Goal: Task Accomplishment & Management: Manage account settings

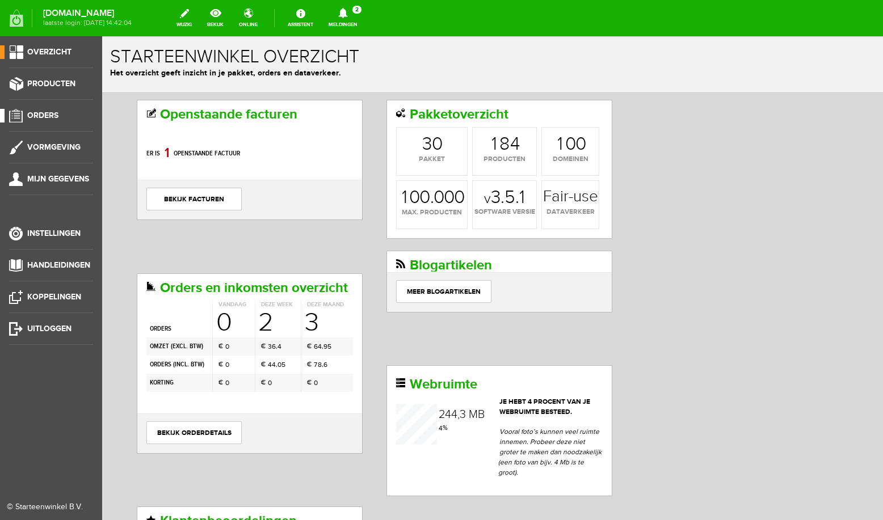
click at [35, 118] on span "Orders" at bounding box center [42, 116] width 31 height 10
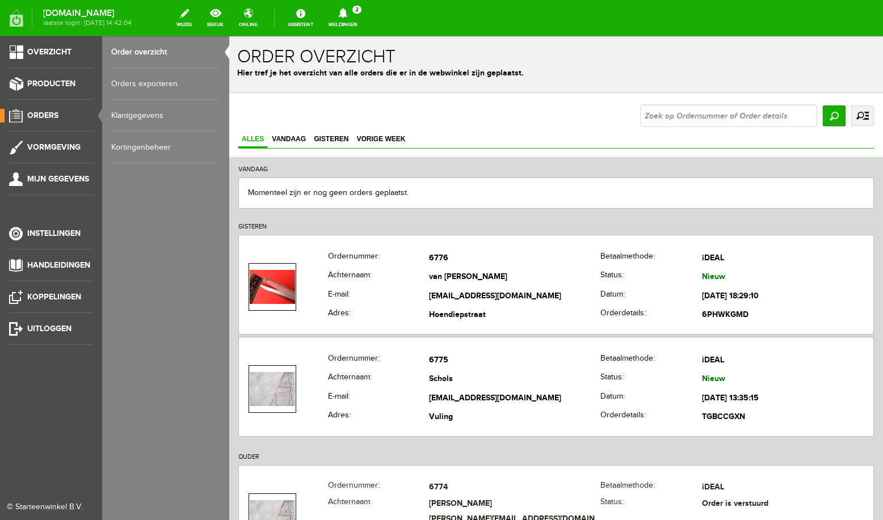
click at [165, 57] on link "Order overzicht" at bounding box center [165, 52] width 109 height 32
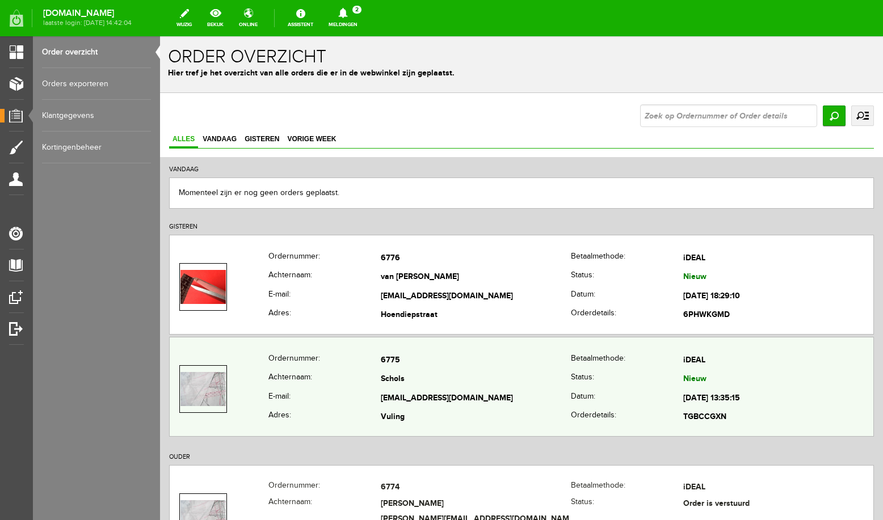
click at [448, 378] on td "Schols" at bounding box center [476, 380] width 190 height 19
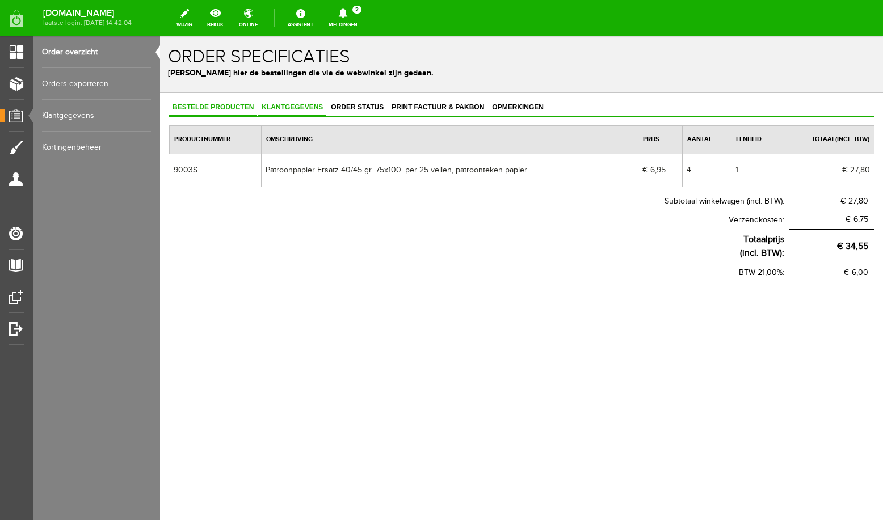
click at [301, 112] on link "Klantgegevens" at bounding box center [292, 108] width 68 height 16
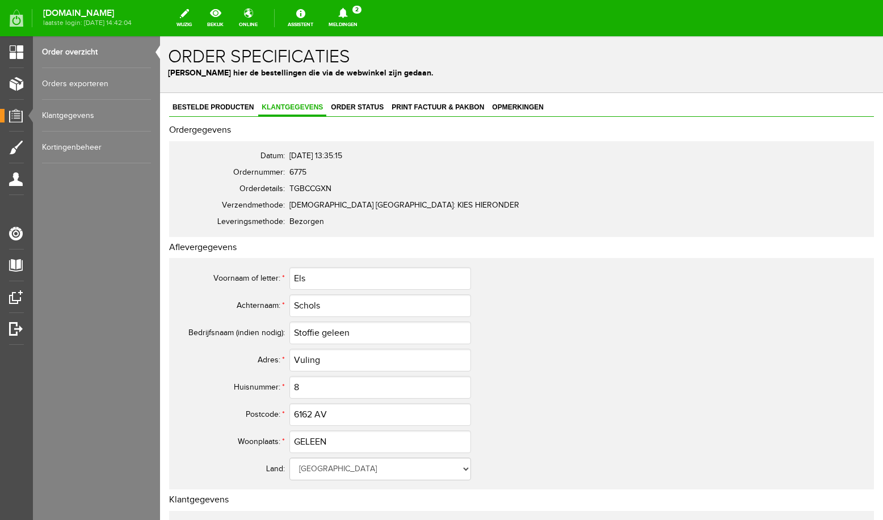
click at [64, 117] on link "Klantgegevens" at bounding box center [96, 116] width 109 height 32
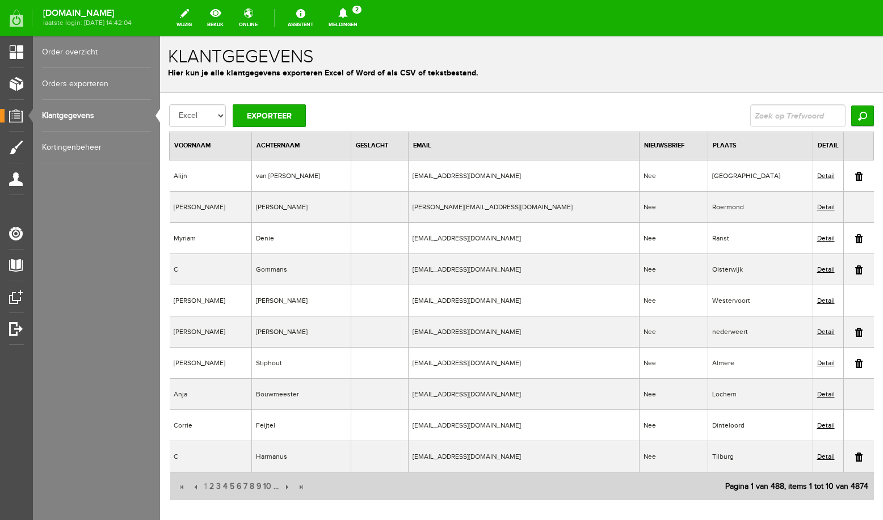
click at [771, 114] on input "text" at bounding box center [797, 115] width 95 height 23
type input "schols"
click at [851, 106] on input "Zoeken" at bounding box center [862, 116] width 23 height 20
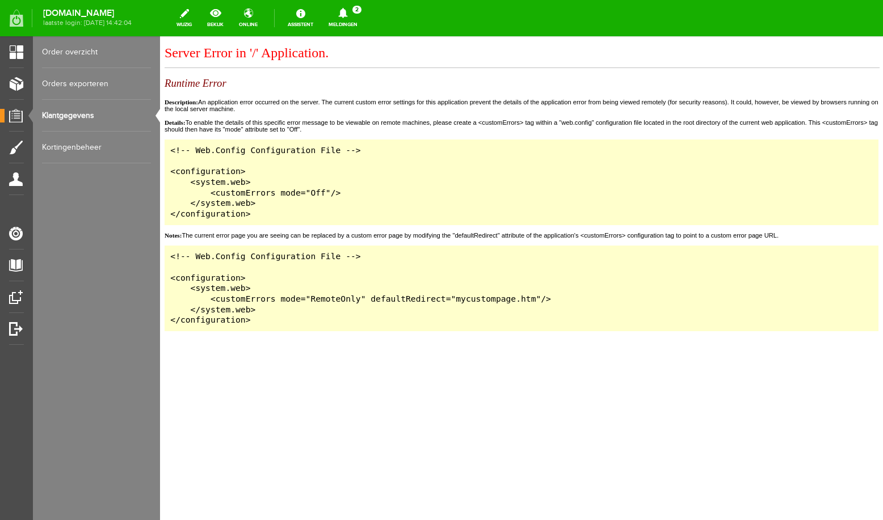
click at [351, 20] on link "Meldingen 2 Nieuwe orders Er is een nieuwe order( #6776 ) geplaatst door [PERSO…" at bounding box center [343, 18] width 43 height 25
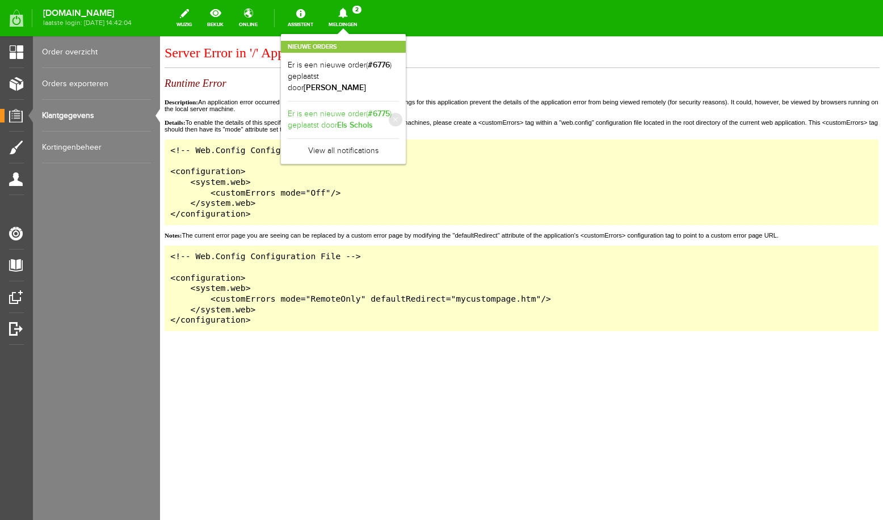
click at [360, 120] on b "Els Schols" at bounding box center [355, 125] width 36 height 10
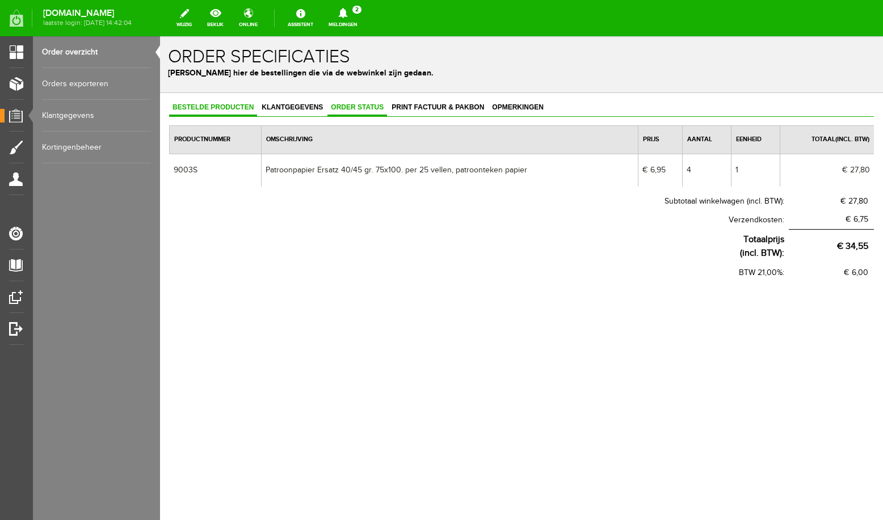
click at [359, 107] on span "Order status" at bounding box center [358, 107] width 60 height 8
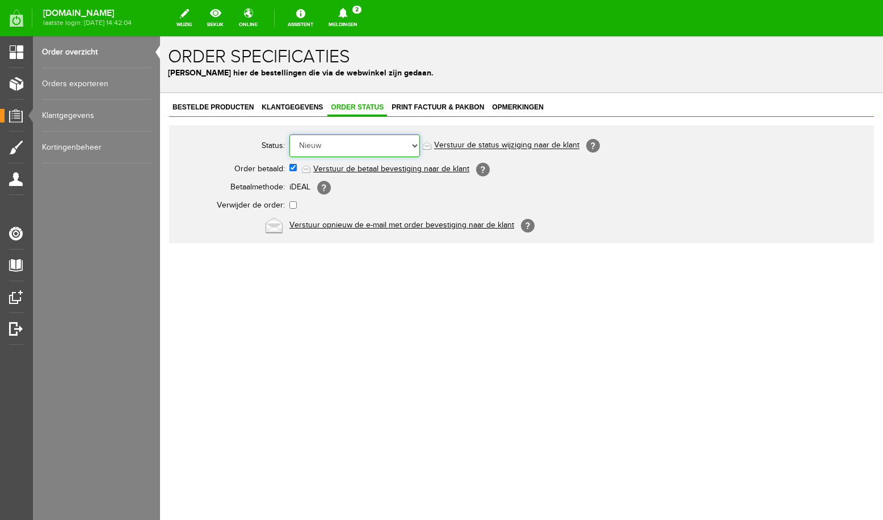
click at [289, 135] on select "Order niet afgerond Nieuw Order in behandeling Wacht op leverancier Wacht op be…" at bounding box center [354, 146] width 131 height 23
select select "5"
click option "Order is verstuurd" at bounding box center [160, 36] width 0 height 0
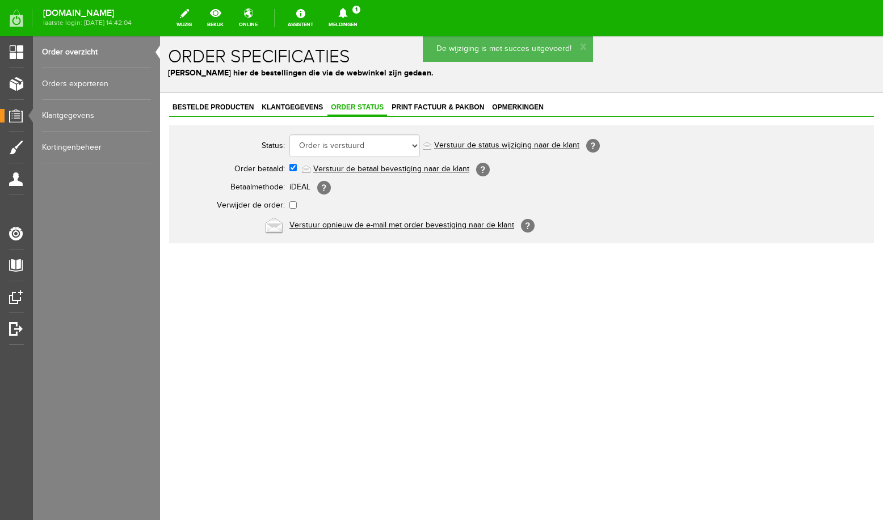
click at [67, 57] on link "Order overzicht" at bounding box center [96, 52] width 109 height 32
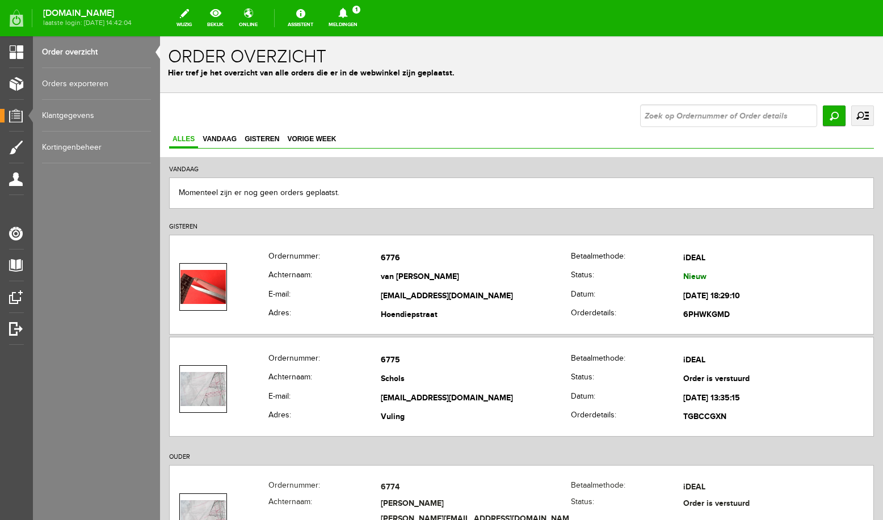
click at [351, 9] on icon at bounding box center [343, 13] width 29 height 10
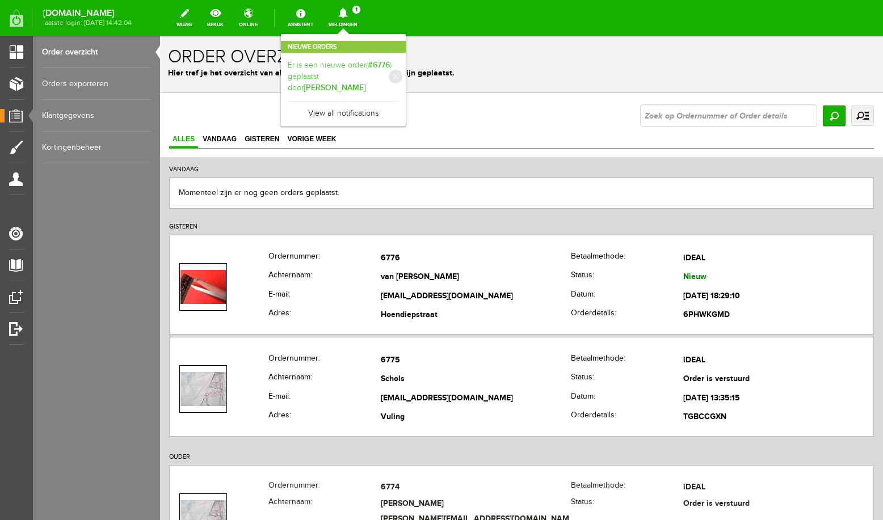
click at [373, 70] on link "Er is een nieuwe order( #6776 ) geplaatst door [PERSON_NAME]" at bounding box center [343, 77] width 111 height 35
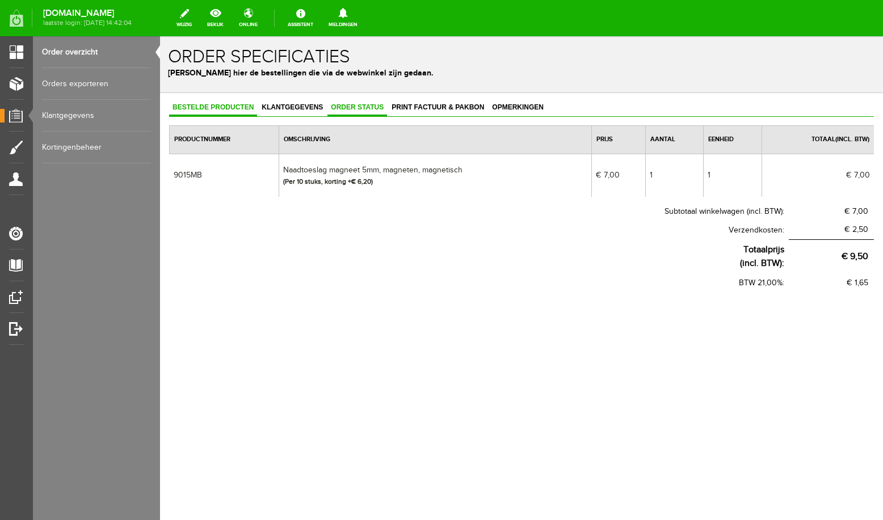
click at [361, 103] on link "Order status" at bounding box center [358, 108] width 60 height 16
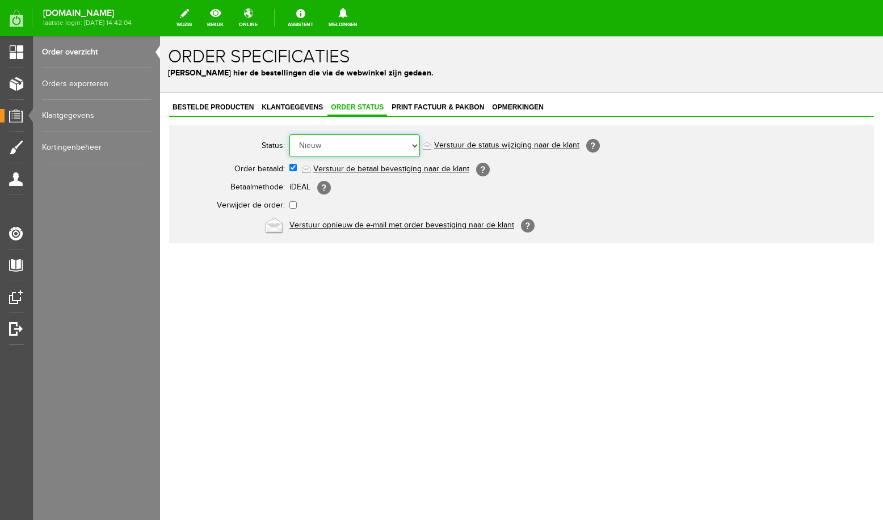
click at [289, 135] on select "Order niet afgerond Nieuw Order in behandeling Wacht op leverancier Wacht op be…" at bounding box center [354, 146] width 131 height 23
select select "5"
click option "Order is verstuurd" at bounding box center [160, 36] width 0 height 0
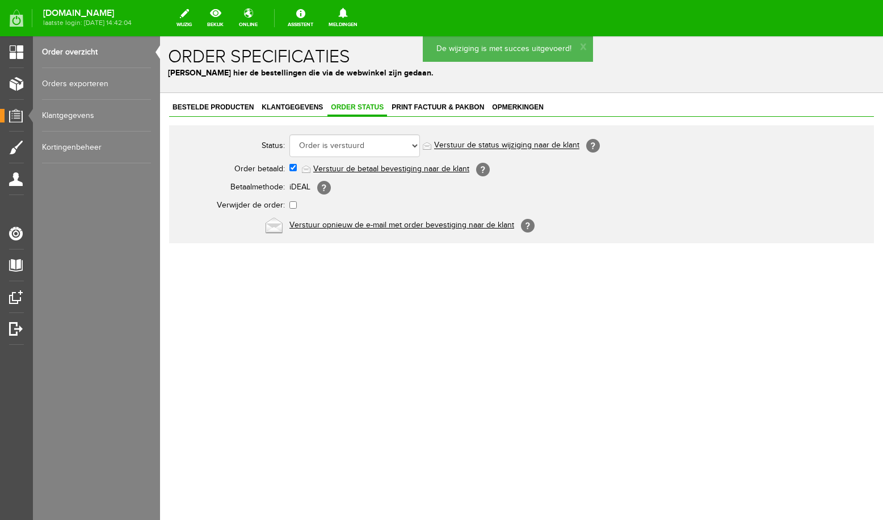
click at [77, 51] on link "Order overzicht" at bounding box center [96, 52] width 109 height 32
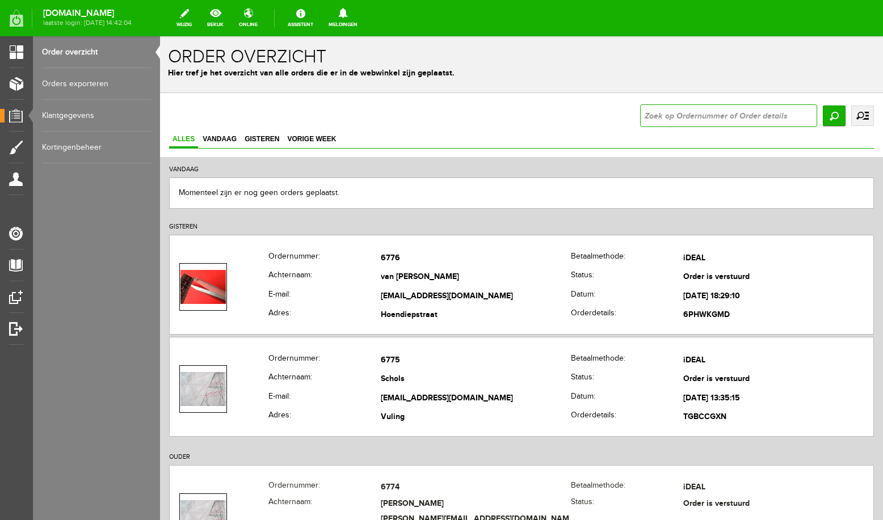
click at [681, 112] on input "text" at bounding box center [728, 115] width 177 height 23
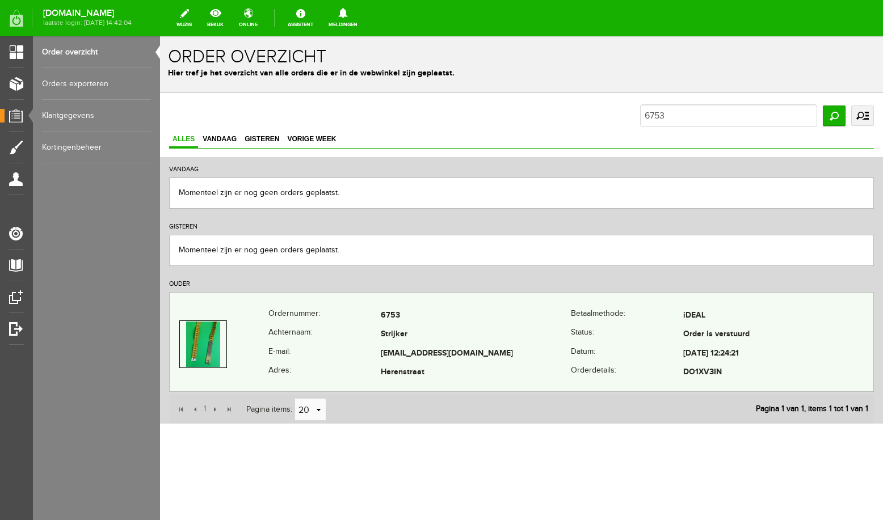
click at [426, 326] on td "Strijker" at bounding box center [476, 335] width 190 height 19
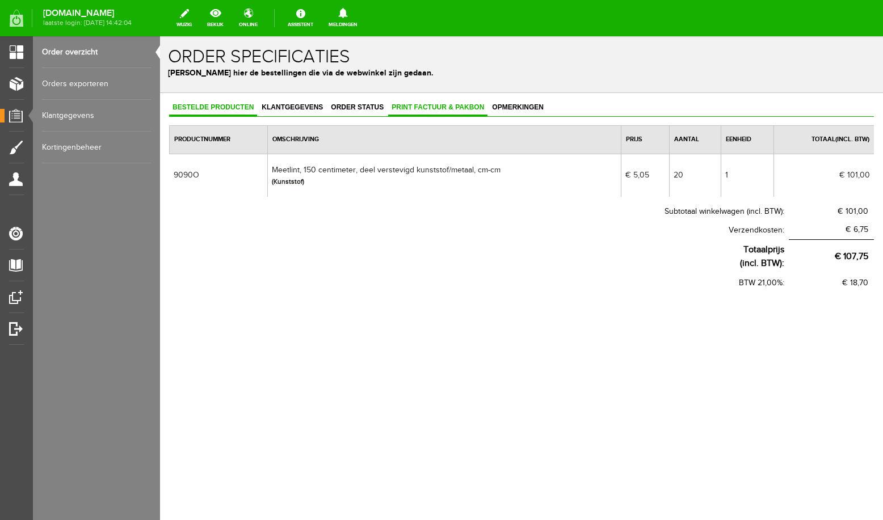
click at [404, 110] on span "Print factuur & pakbon" at bounding box center [437, 107] width 99 height 8
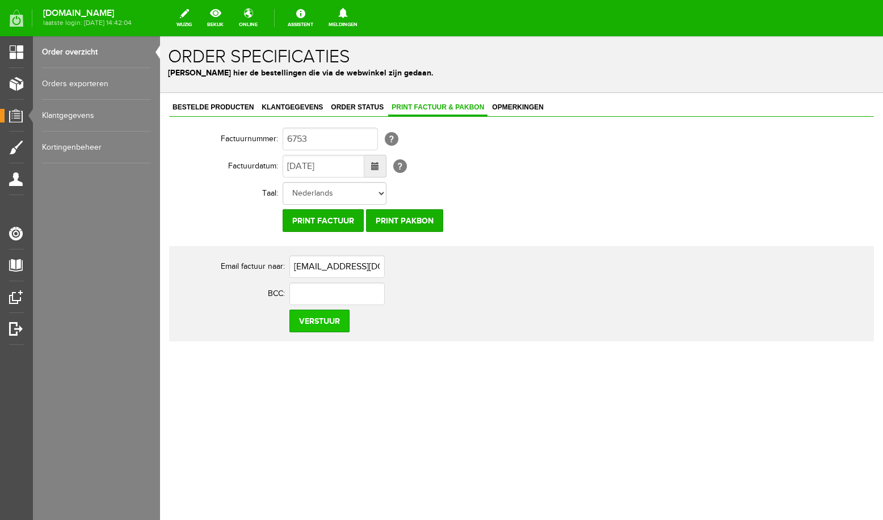
click at [321, 322] on input "Verstuur" at bounding box center [319, 321] width 60 height 23
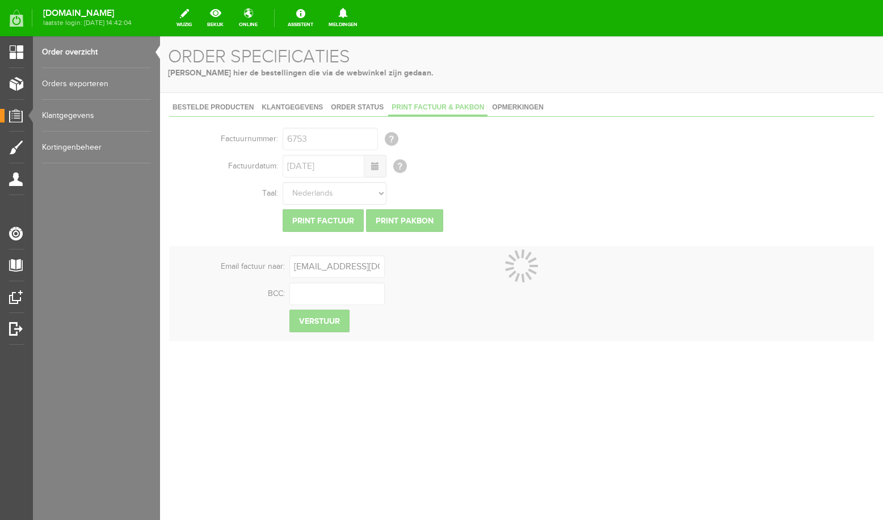
click at [69, 54] on link "Order overzicht" at bounding box center [96, 52] width 109 height 32
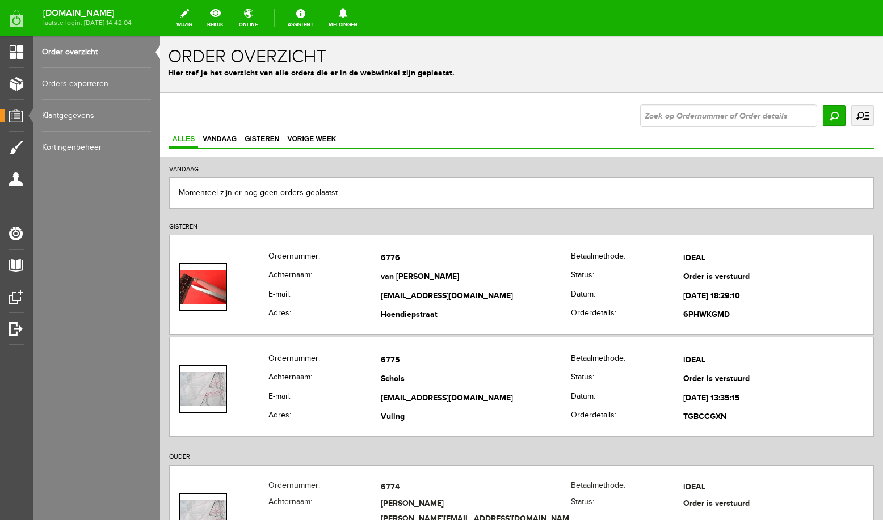
click at [659, 117] on input "text" at bounding box center [728, 115] width 177 height 23
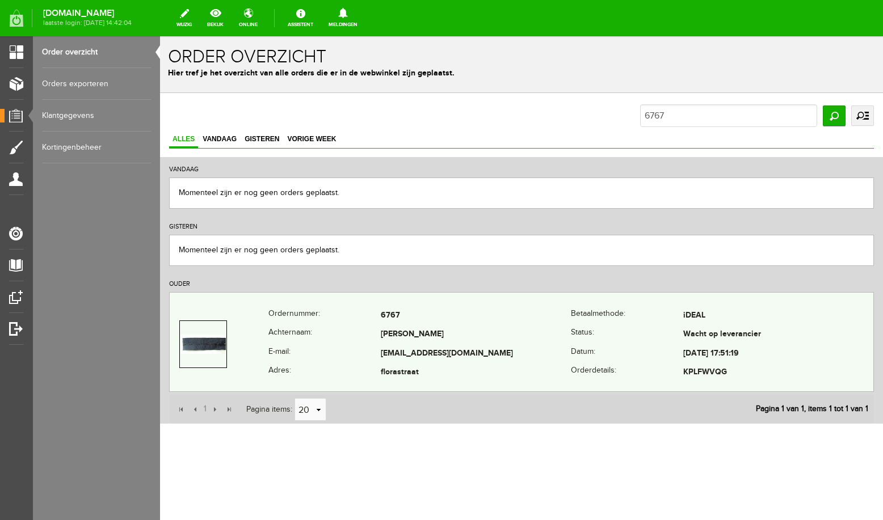
click at [431, 328] on td "[PERSON_NAME]" at bounding box center [476, 335] width 190 height 19
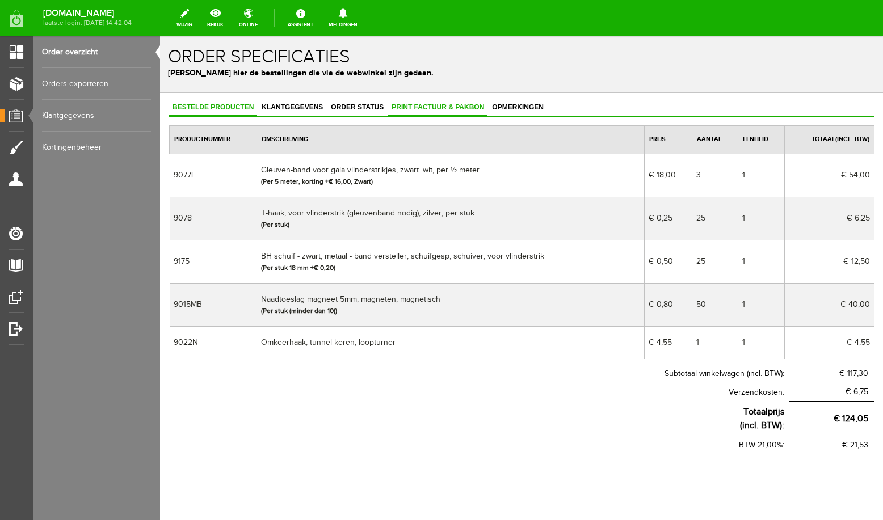
click at [404, 108] on span "Print factuur & pakbon" at bounding box center [437, 107] width 99 height 8
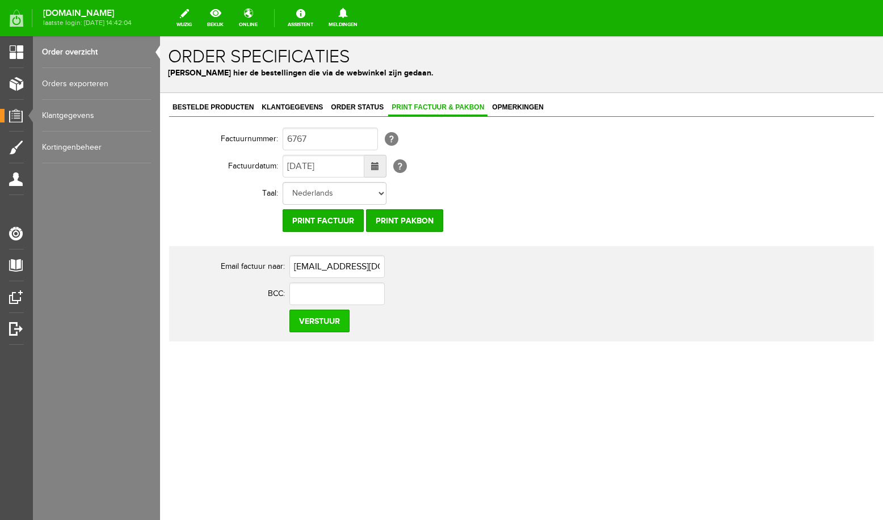
click at [325, 320] on input "Verstuur" at bounding box center [319, 321] width 60 height 23
click at [60, 53] on link "Order overzicht" at bounding box center [96, 52] width 109 height 32
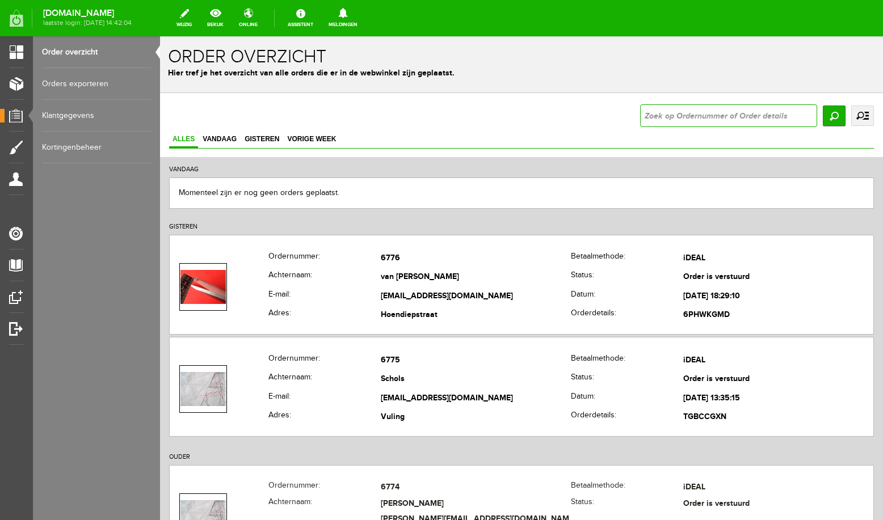
click at [772, 115] on input "text" at bounding box center [728, 115] width 177 height 23
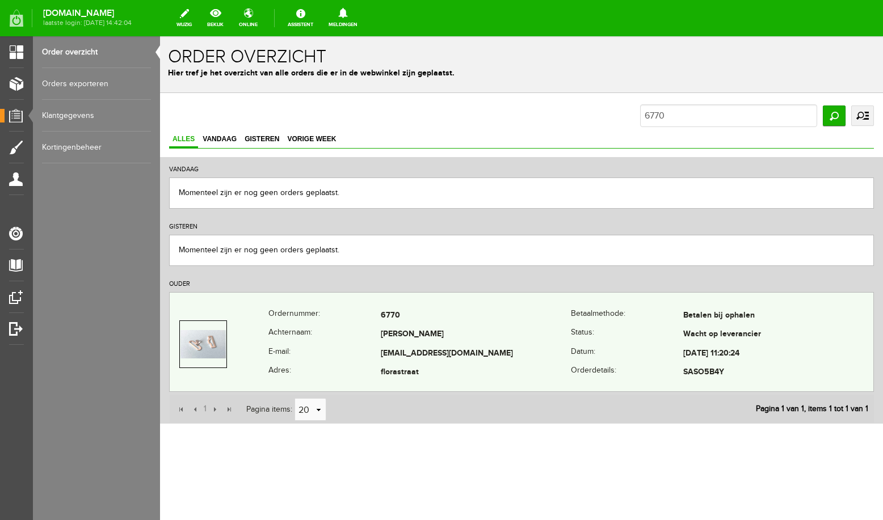
click at [402, 350] on td "[EMAIL_ADDRESS][DOMAIN_NAME]" at bounding box center [476, 354] width 190 height 19
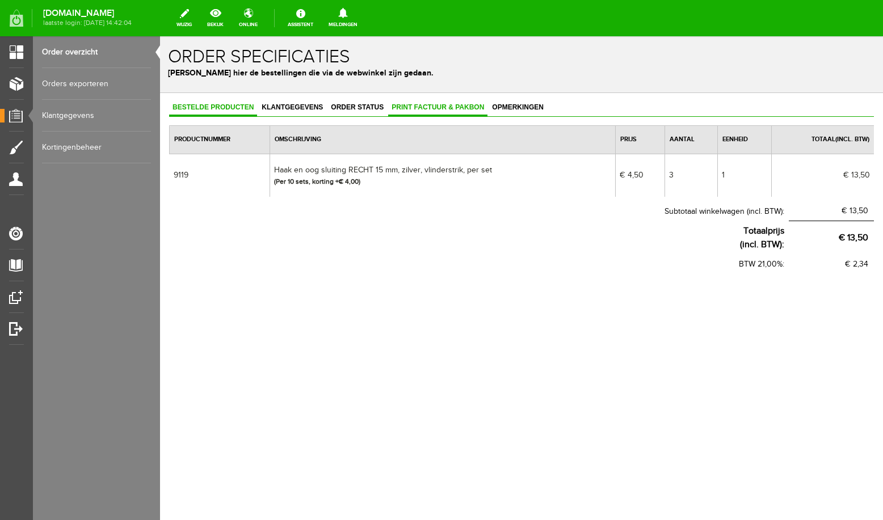
click at [411, 108] on span "Print factuur & pakbon" at bounding box center [437, 107] width 99 height 8
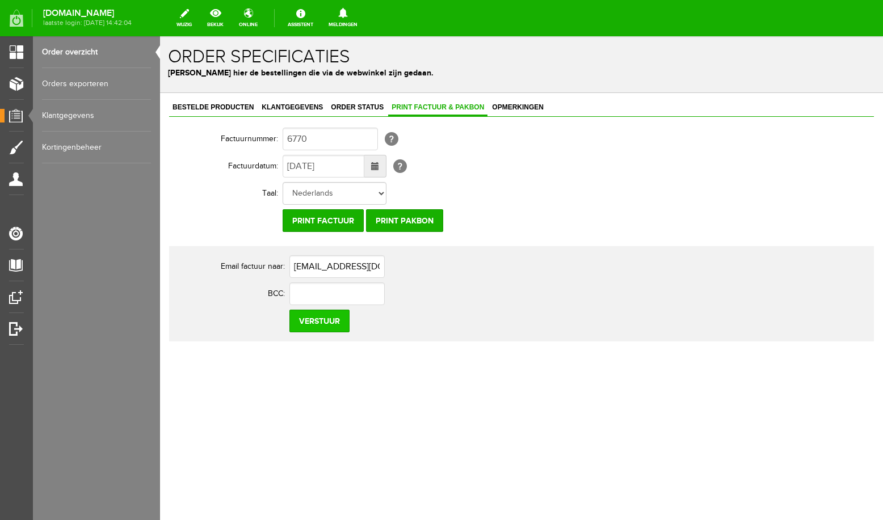
click at [335, 326] on input "Verstuur" at bounding box center [319, 321] width 60 height 23
click at [94, 49] on link "Order overzicht" at bounding box center [96, 52] width 109 height 32
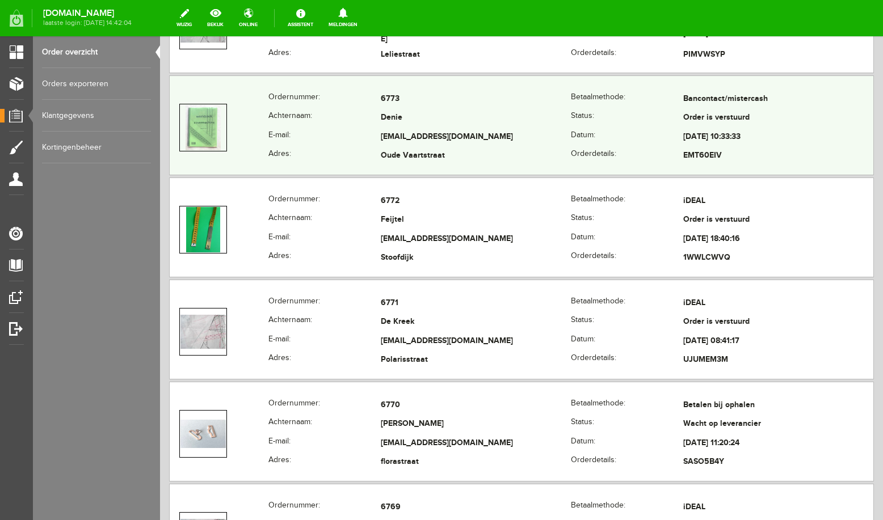
scroll to position [482, 0]
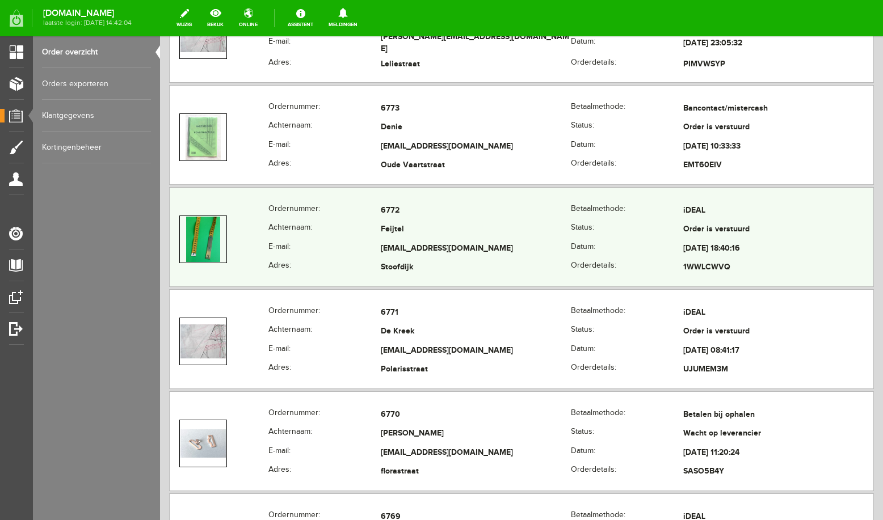
click at [431, 241] on td "[EMAIL_ADDRESS][DOMAIN_NAME]" at bounding box center [476, 249] width 190 height 19
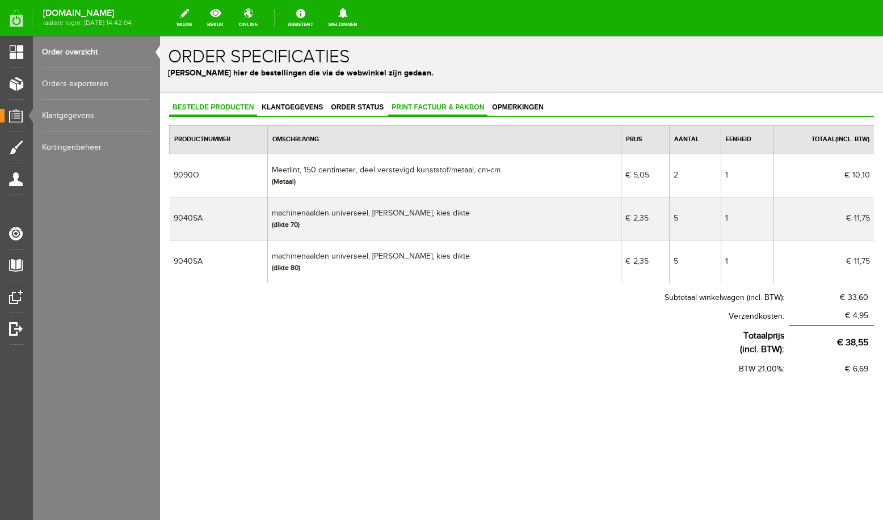
click at [396, 108] on span "Print factuur & pakbon" at bounding box center [437, 107] width 99 height 8
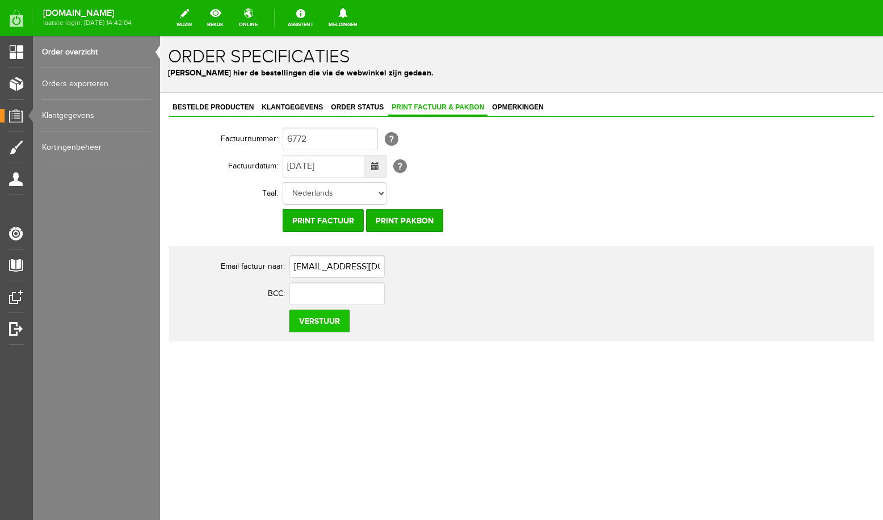
click at [325, 328] on input "Verstuur" at bounding box center [319, 321] width 60 height 23
click at [81, 52] on link "Order overzicht" at bounding box center [96, 52] width 109 height 32
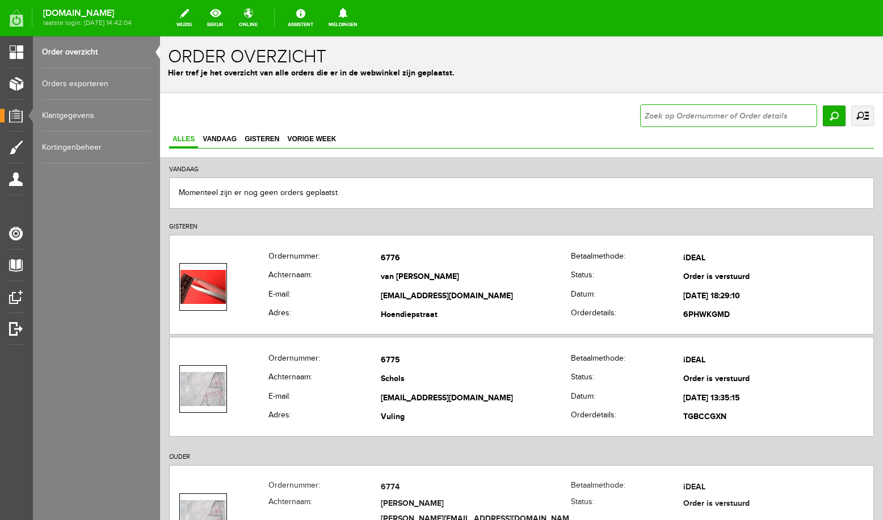
click at [698, 115] on input "text" at bounding box center [728, 115] width 177 height 23
type input "6753"
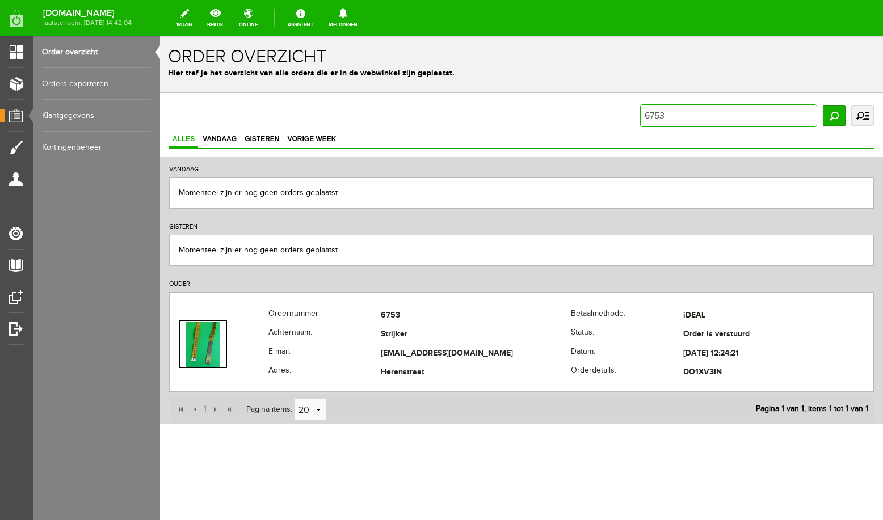
click at [679, 116] on input "6753" at bounding box center [728, 115] width 177 height 23
type input "6773"
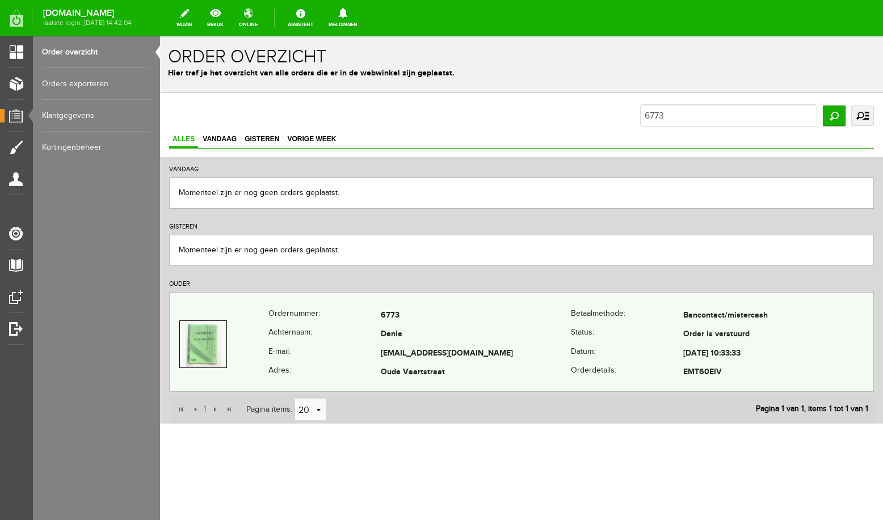
click at [427, 343] on td "Denie" at bounding box center [476, 335] width 190 height 19
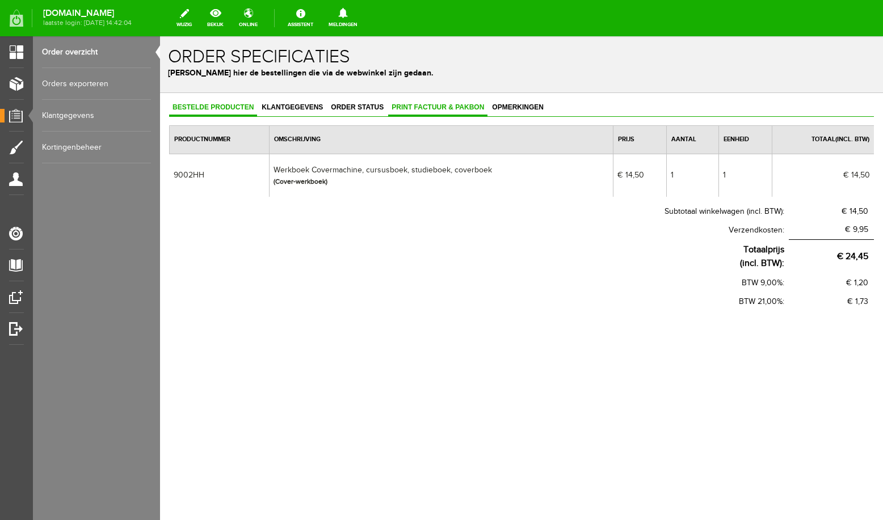
click at [403, 110] on span "Print factuur & pakbon" at bounding box center [437, 107] width 99 height 8
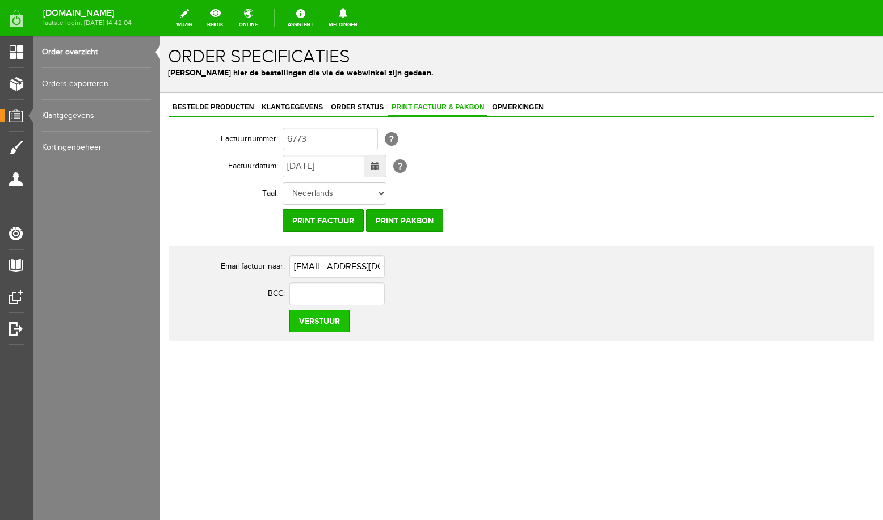
click at [335, 324] on input "Verstuur" at bounding box center [319, 321] width 60 height 23
click at [93, 52] on link "Order overzicht" at bounding box center [96, 52] width 109 height 32
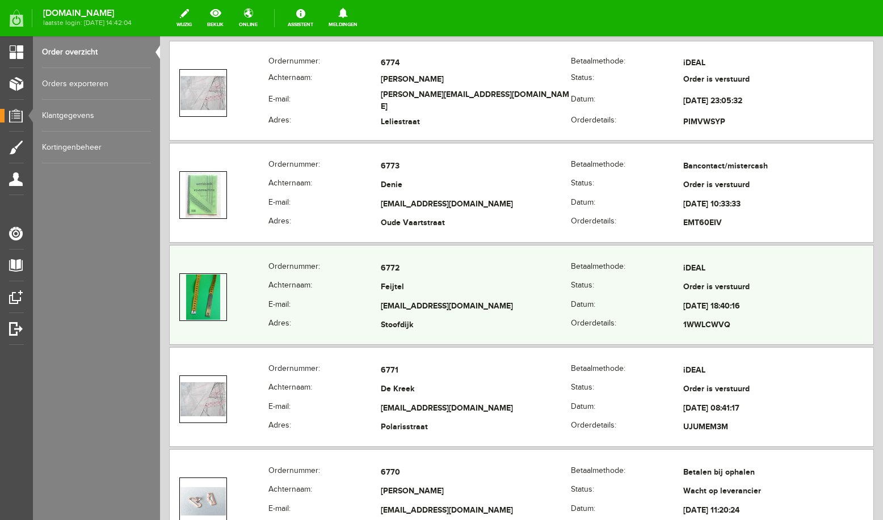
scroll to position [362, 0]
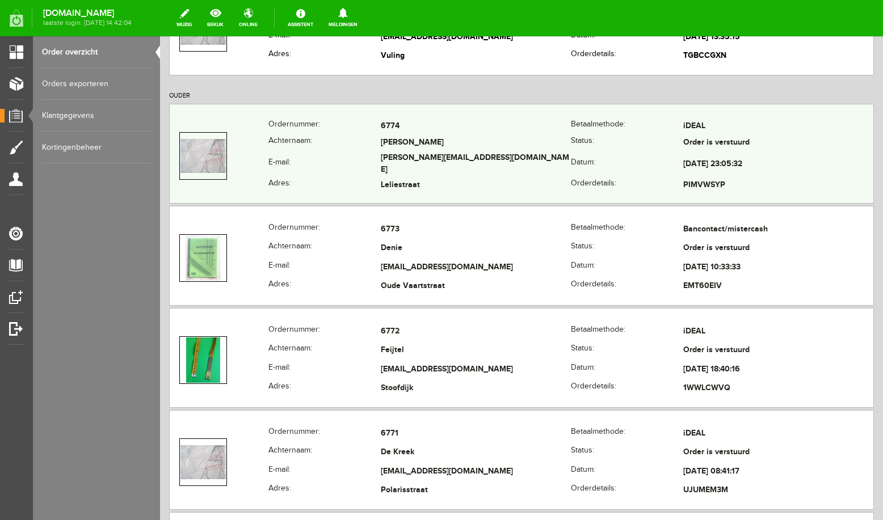
click at [454, 160] on td "[PERSON_NAME][EMAIL_ADDRESS][DOMAIN_NAME]" at bounding box center [476, 165] width 190 height 26
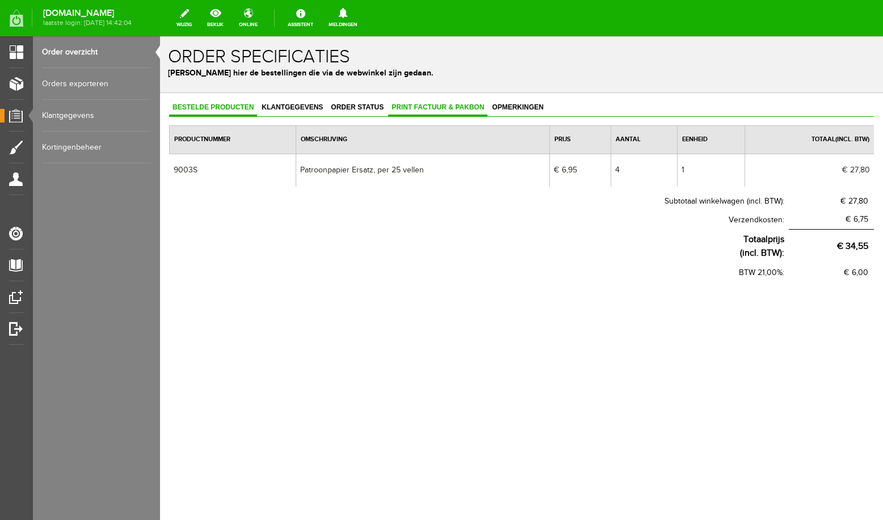
click at [444, 102] on link "Print factuur & pakbon" at bounding box center [437, 108] width 99 height 16
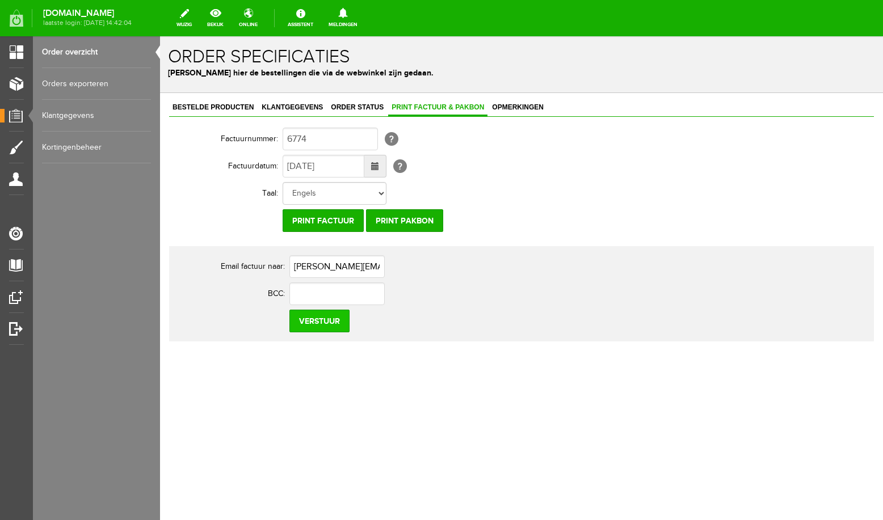
click at [328, 322] on input "Verstuur" at bounding box center [319, 321] width 60 height 23
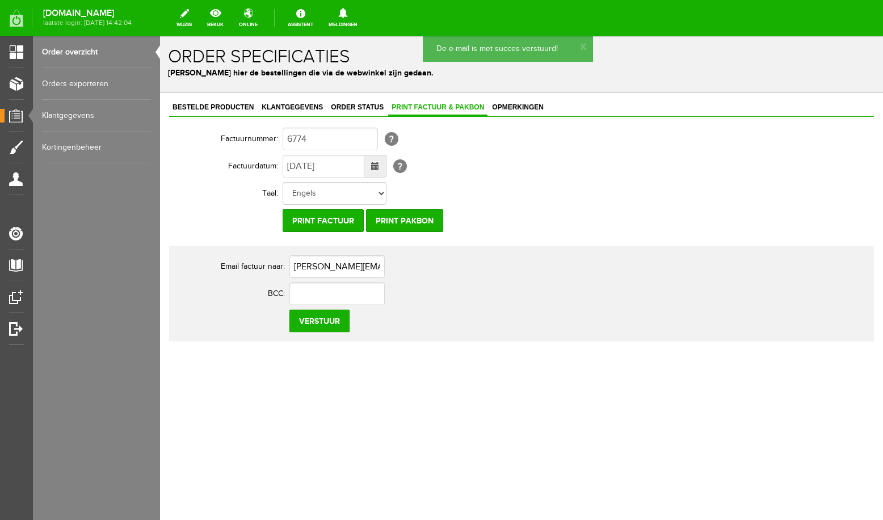
click at [70, 51] on link "Order overzicht" at bounding box center [96, 52] width 109 height 32
